Goal: Task Accomplishment & Management: Manage account settings

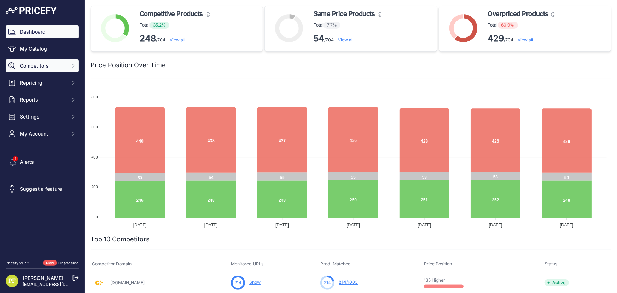
click at [60, 65] on span "Competitors" at bounding box center [43, 65] width 46 height 7
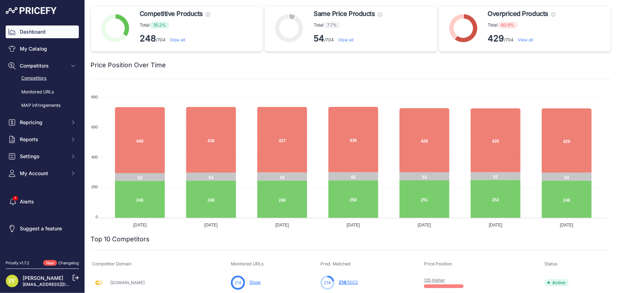
click at [40, 76] on link "Competitors" at bounding box center [42, 78] width 73 height 12
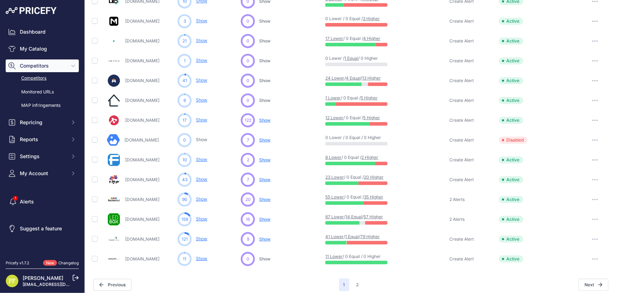
scroll to position [286, 0]
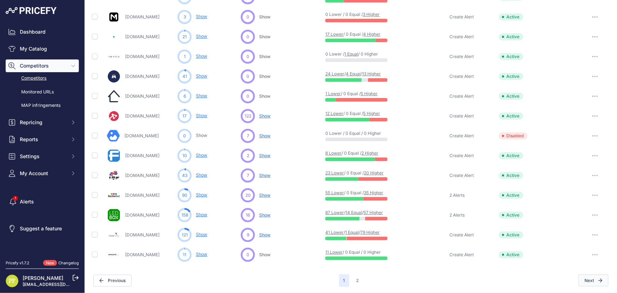
click at [591, 274] on button "Next" at bounding box center [593, 280] width 30 height 12
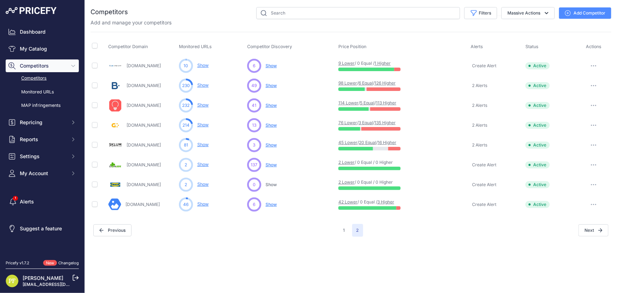
click at [209, 82] on p "Show" at bounding box center [202, 85] width 11 height 7
click at [204, 84] on link "Show" at bounding box center [202, 84] width 11 height 5
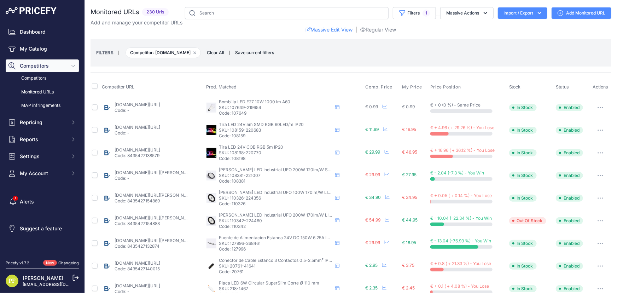
click at [520, 11] on button "Import / Export" at bounding box center [522, 12] width 49 height 11
click at [515, 38] on div "Export" at bounding box center [521, 40] width 57 height 13
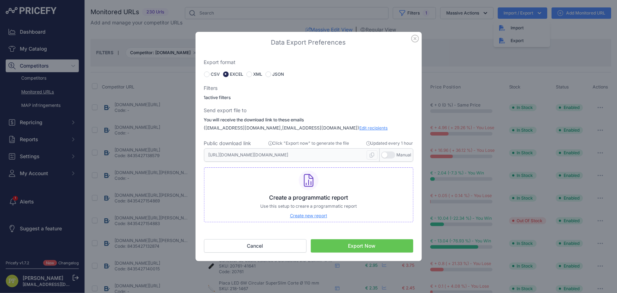
click at [343, 249] on button "Export Now" at bounding box center [362, 245] width 102 height 13
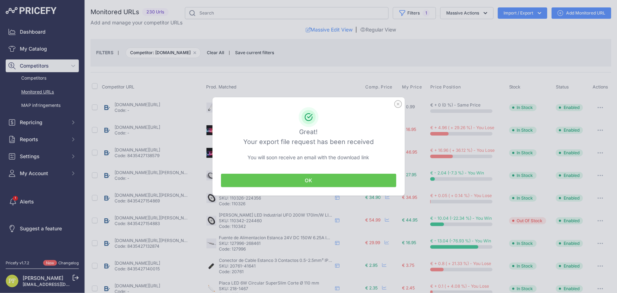
click at [343, 175] on button "OK" at bounding box center [308, 180] width 175 height 13
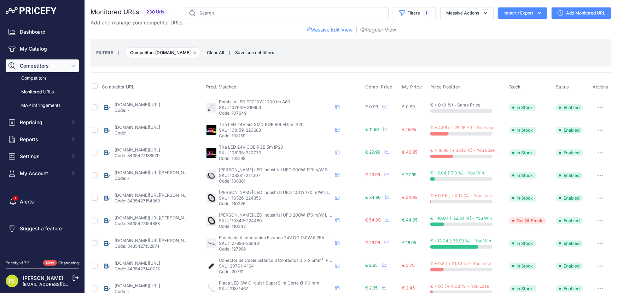
click at [521, 12] on button "Import / Export" at bounding box center [522, 12] width 49 height 11
click at [518, 28] on div "Import" at bounding box center [521, 28] width 57 height 13
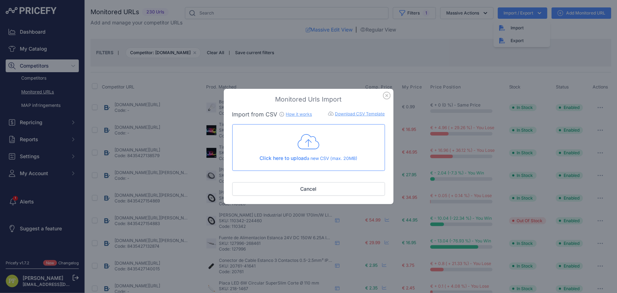
click at [309, 144] on icon at bounding box center [309, 142] width 22 height 18
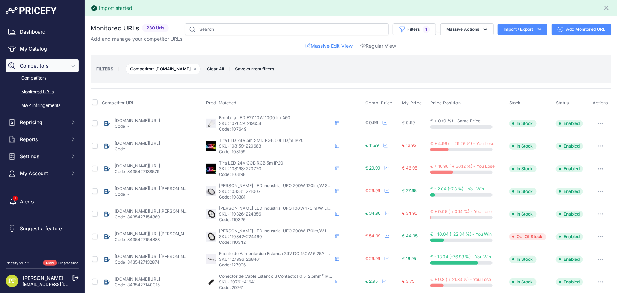
click at [45, 89] on link "Monitored URLs" at bounding box center [42, 92] width 73 height 12
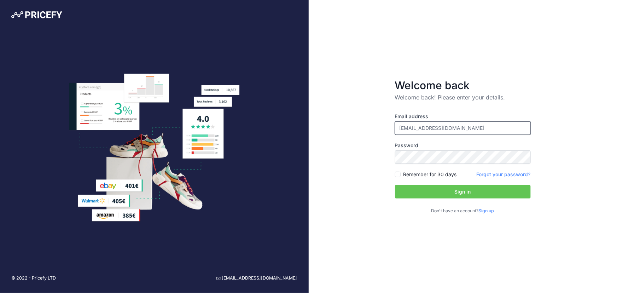
click at [452, 127] on input "[EMAIL_ADDRESS][DOMAIN_NAME]" at bounding box center [463, 127] width 136 height 13
type input "[EMAIL_ADDRESS][DOMAIN_NAME]"
click at [453, 187] on button "Sign in" at bounding box center [463, 191] width 136 height 13
